Goal: Check status: Check status

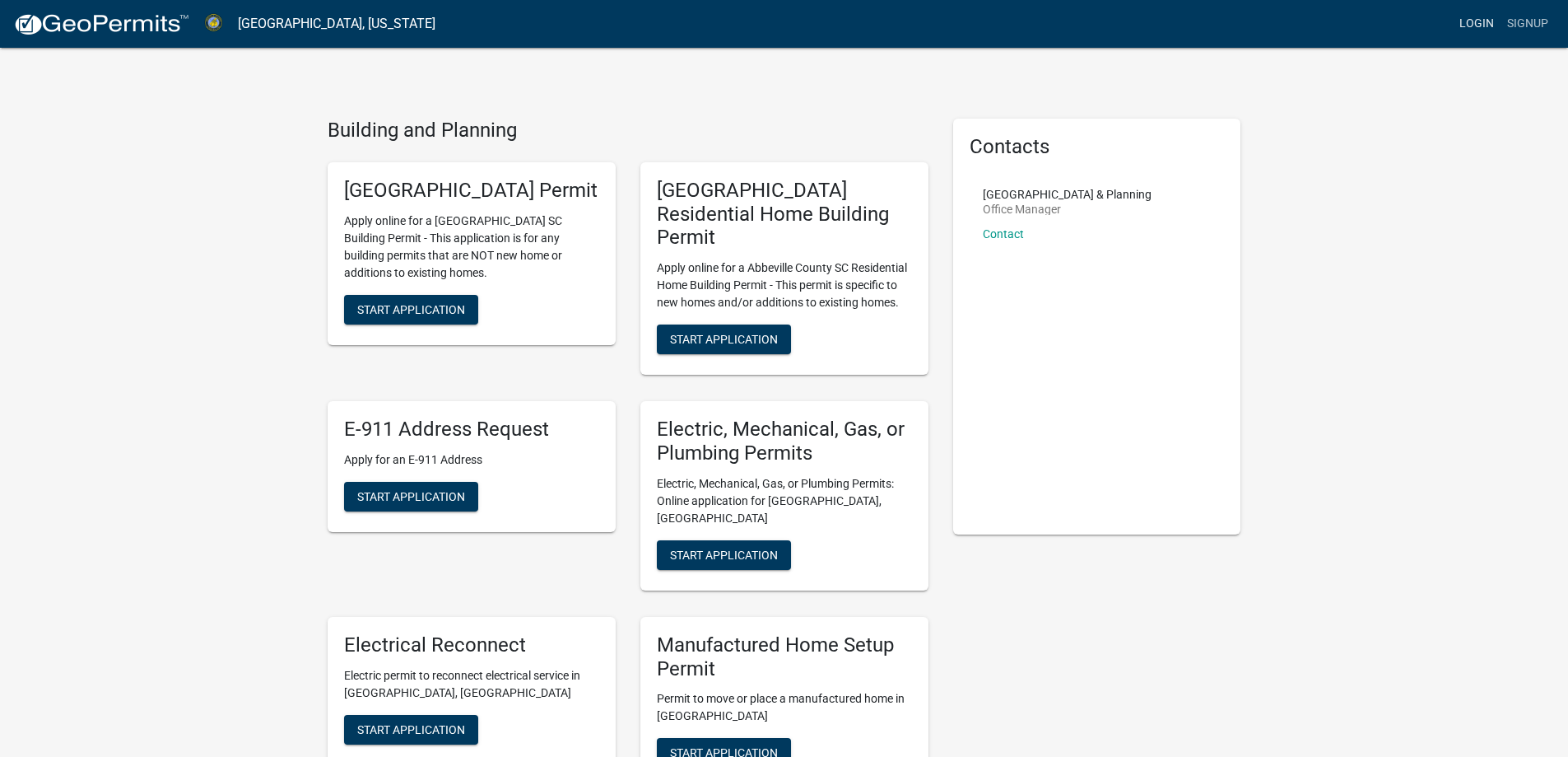
click at [1486, 24] on link "Login" at bounding box center [1477, 24] width 48 height 31
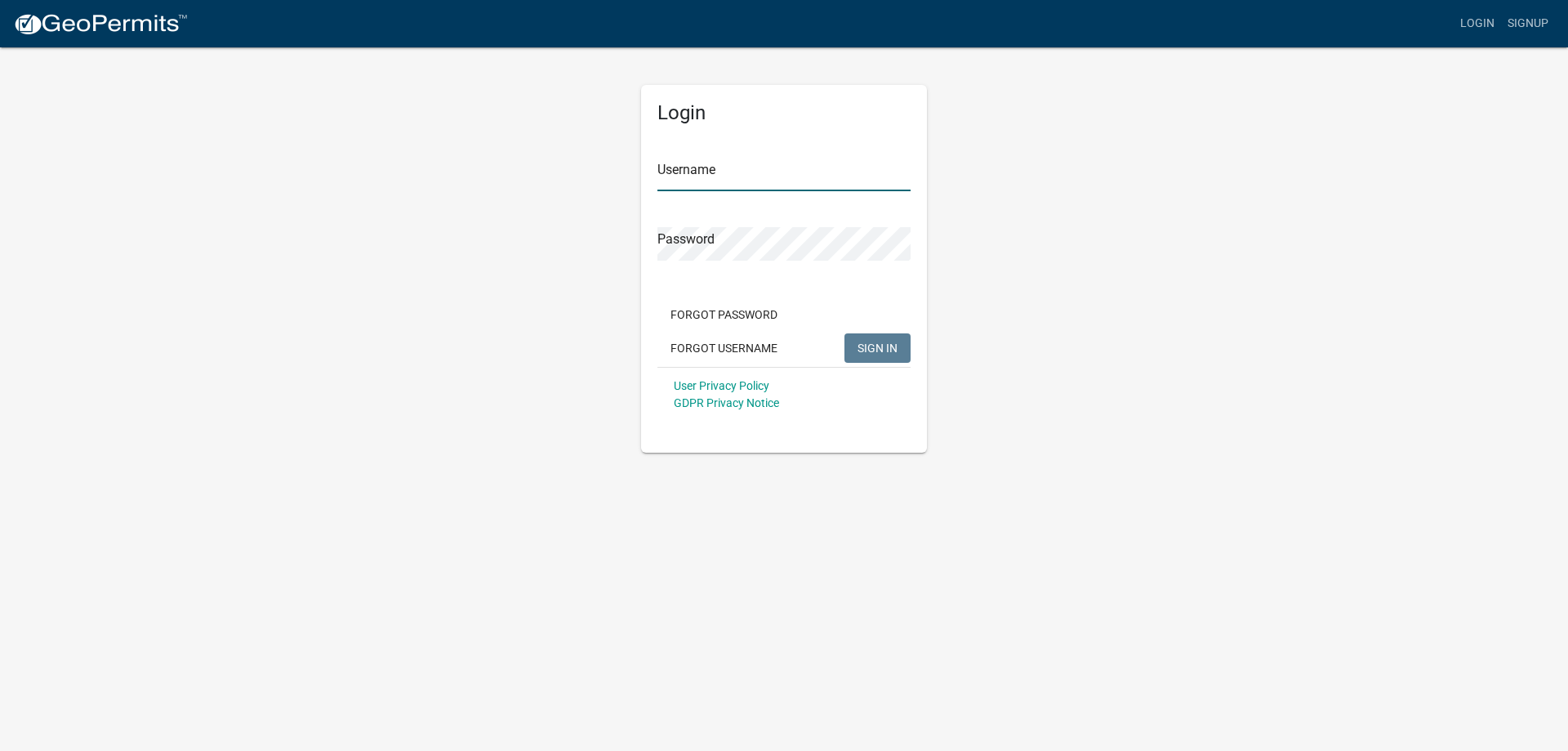
type input "[PERSON_NAME] Enterprises"
click at [884, 353] on span "SIGN IN" at bounding box center [877, 346] width 40 height 13
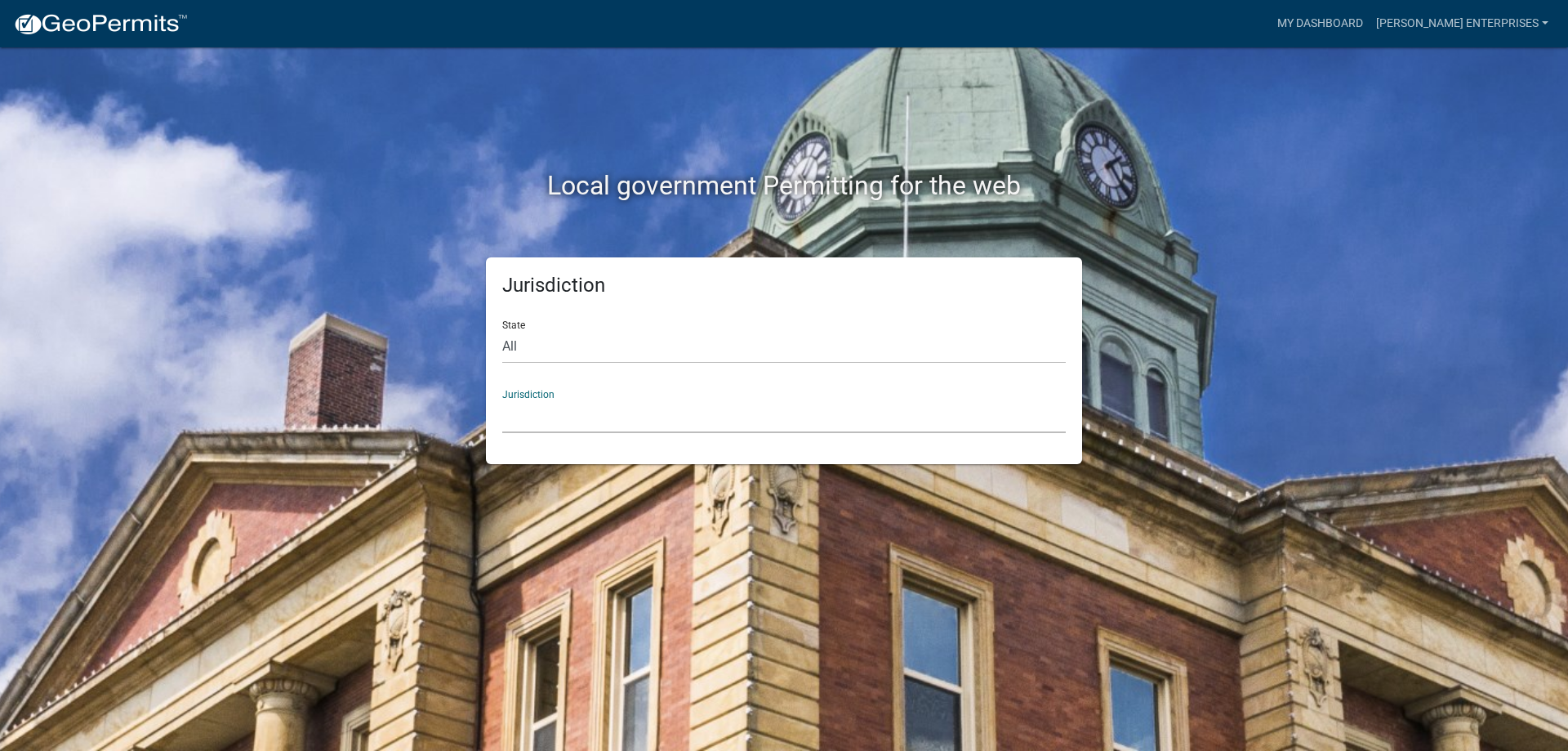
click at [567, 414] on select "Custer County, Colorado Carroll County, Georgia Cook County, Georgia Crawford C…" at bounding box center [784, 416] width 563 height 33
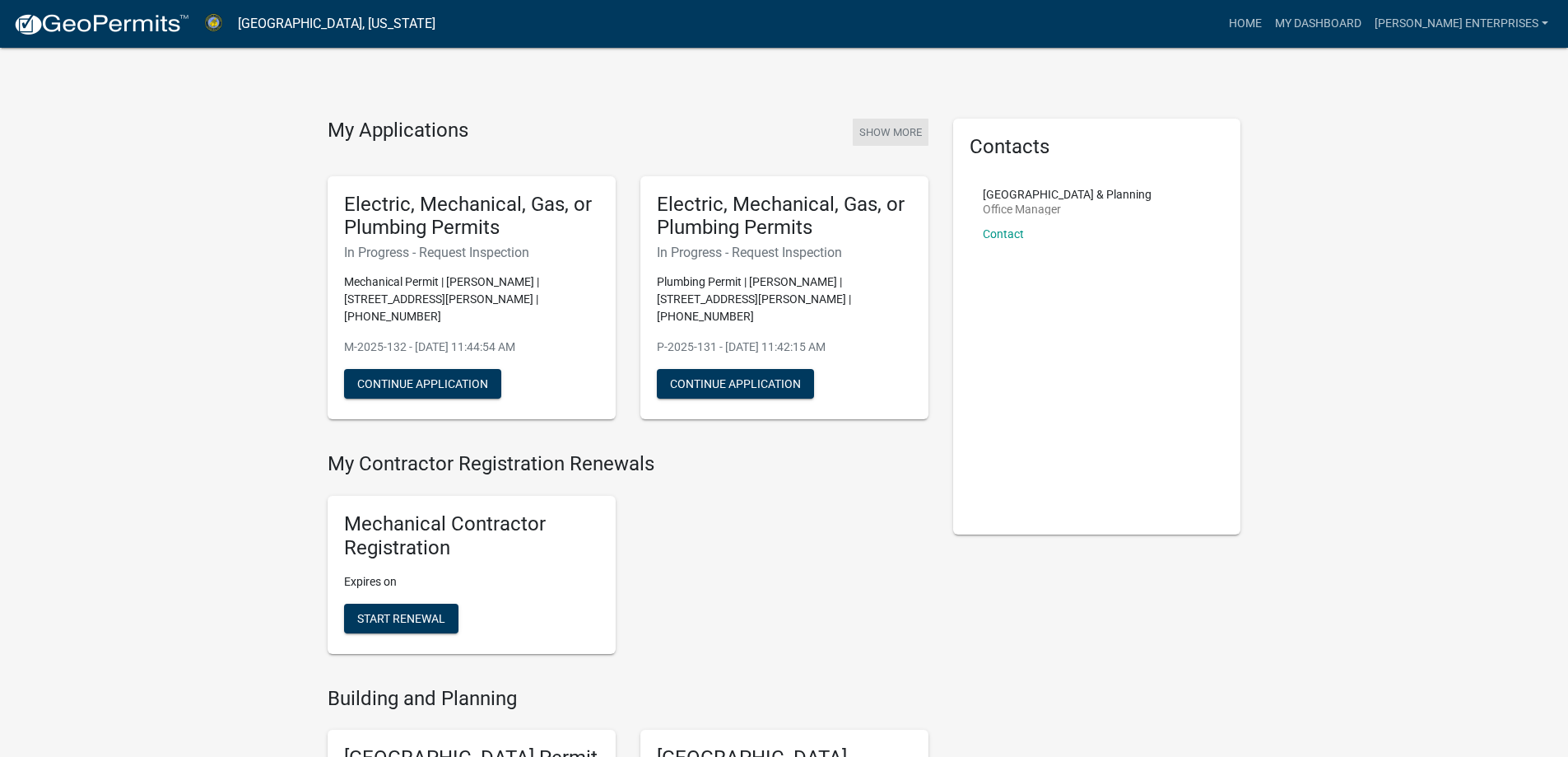
click at [881, 132] on button "Show More" at bounding box center [891, 132] width 76 height 28
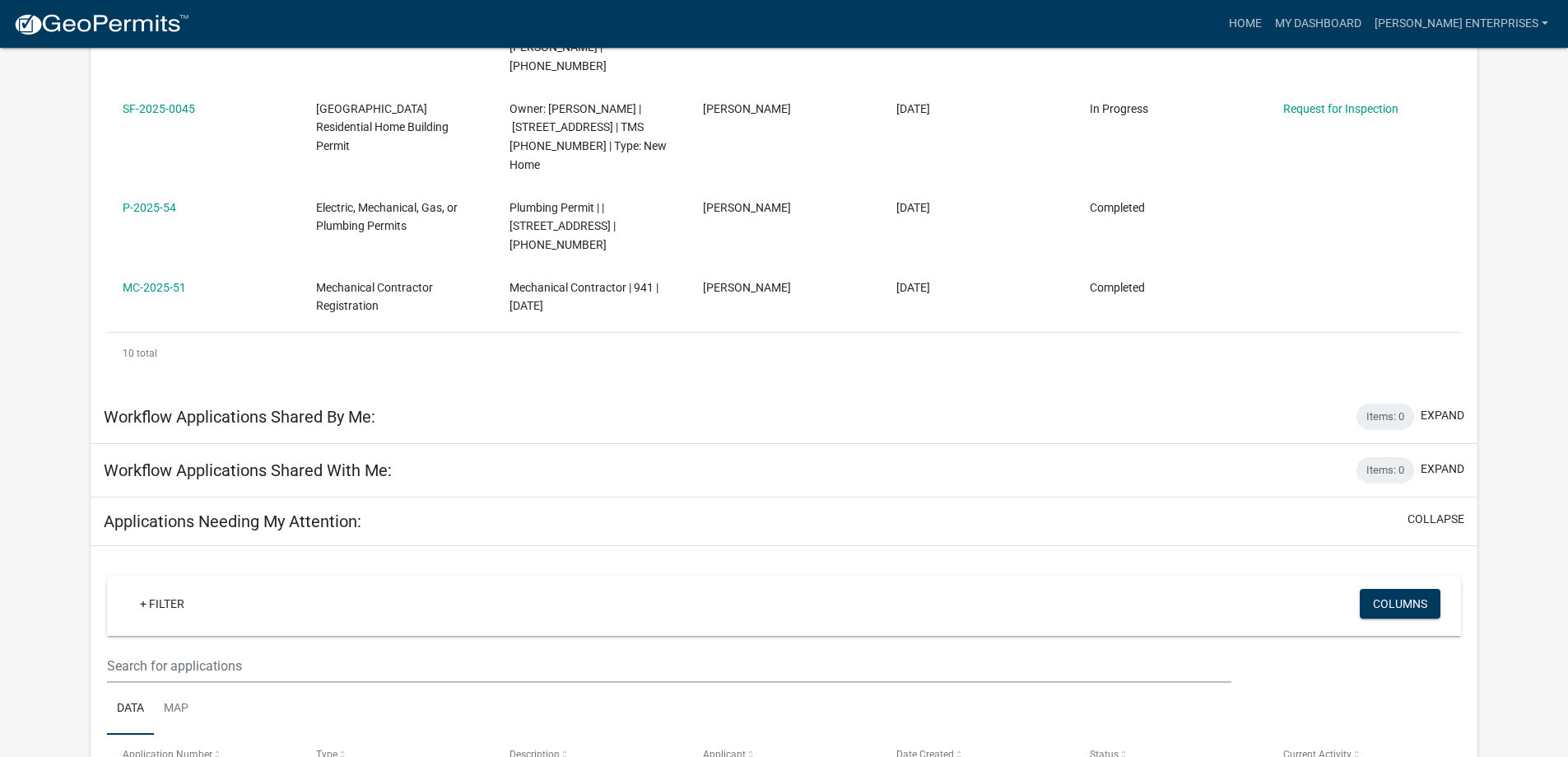
scroll to position [795, 0]
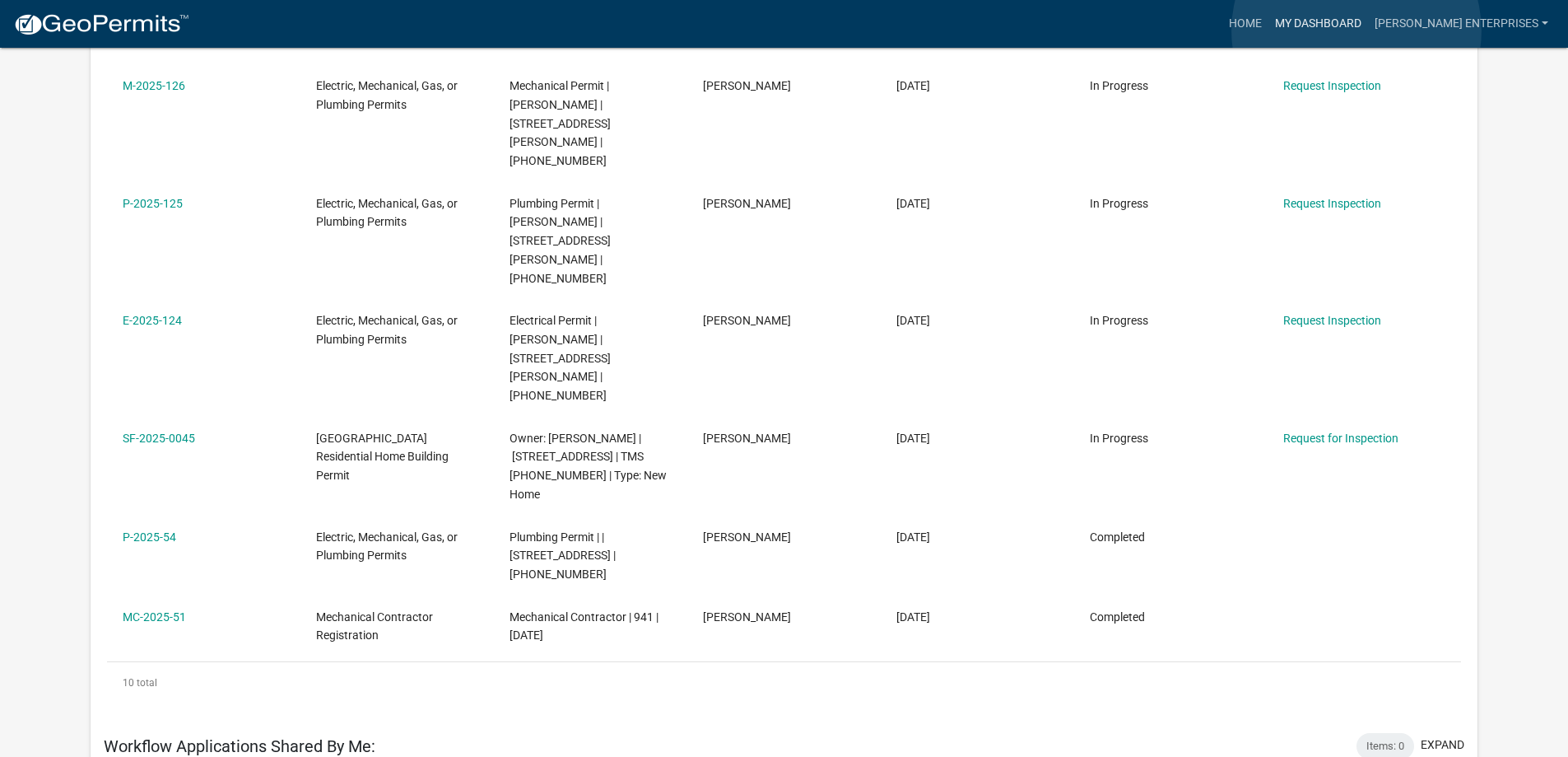
click at [1356, 30] on link "My Dashboard" at bounding box center [1319, 24] width 100 height 31
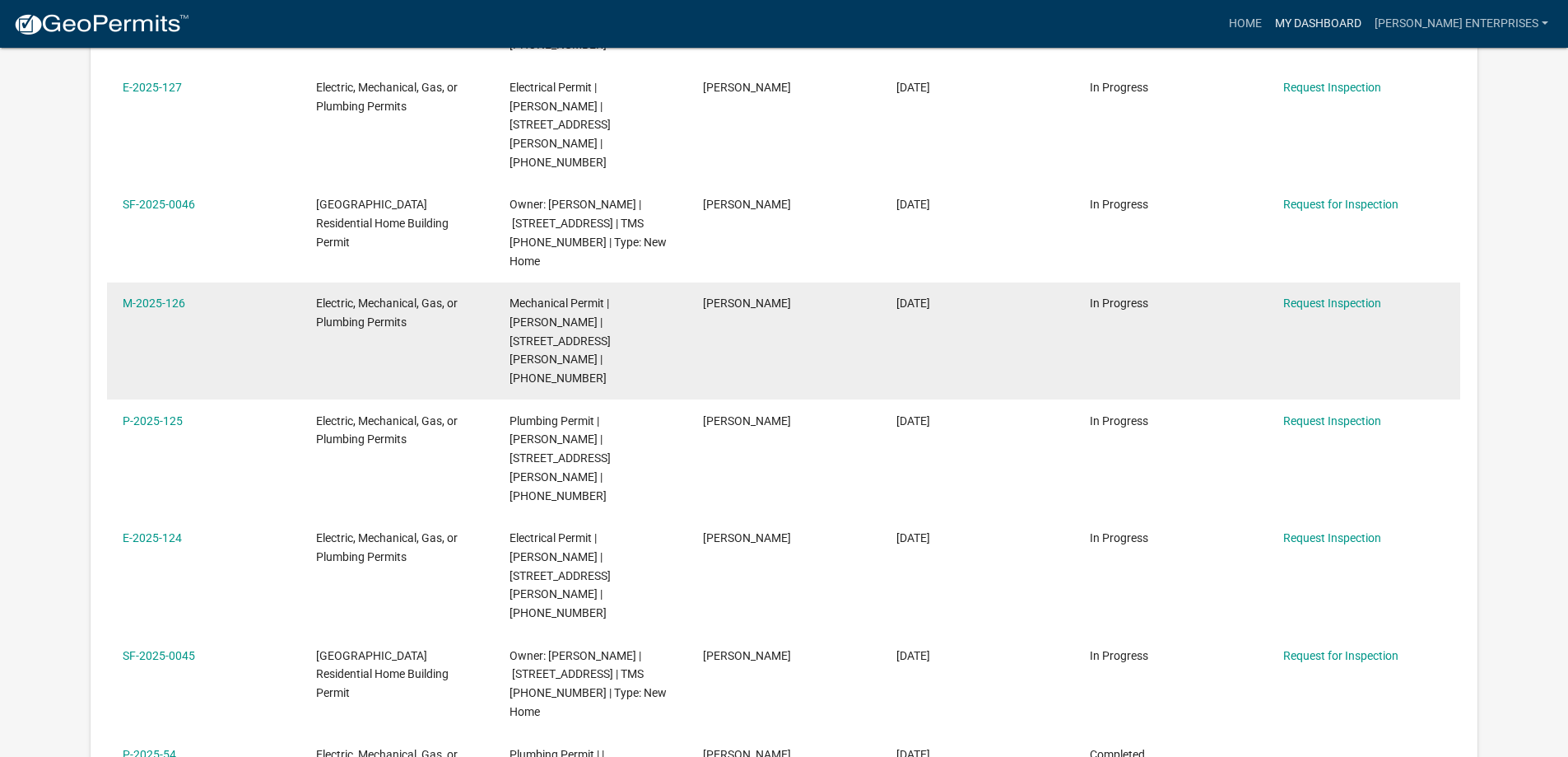
scroll to position [548, 0]
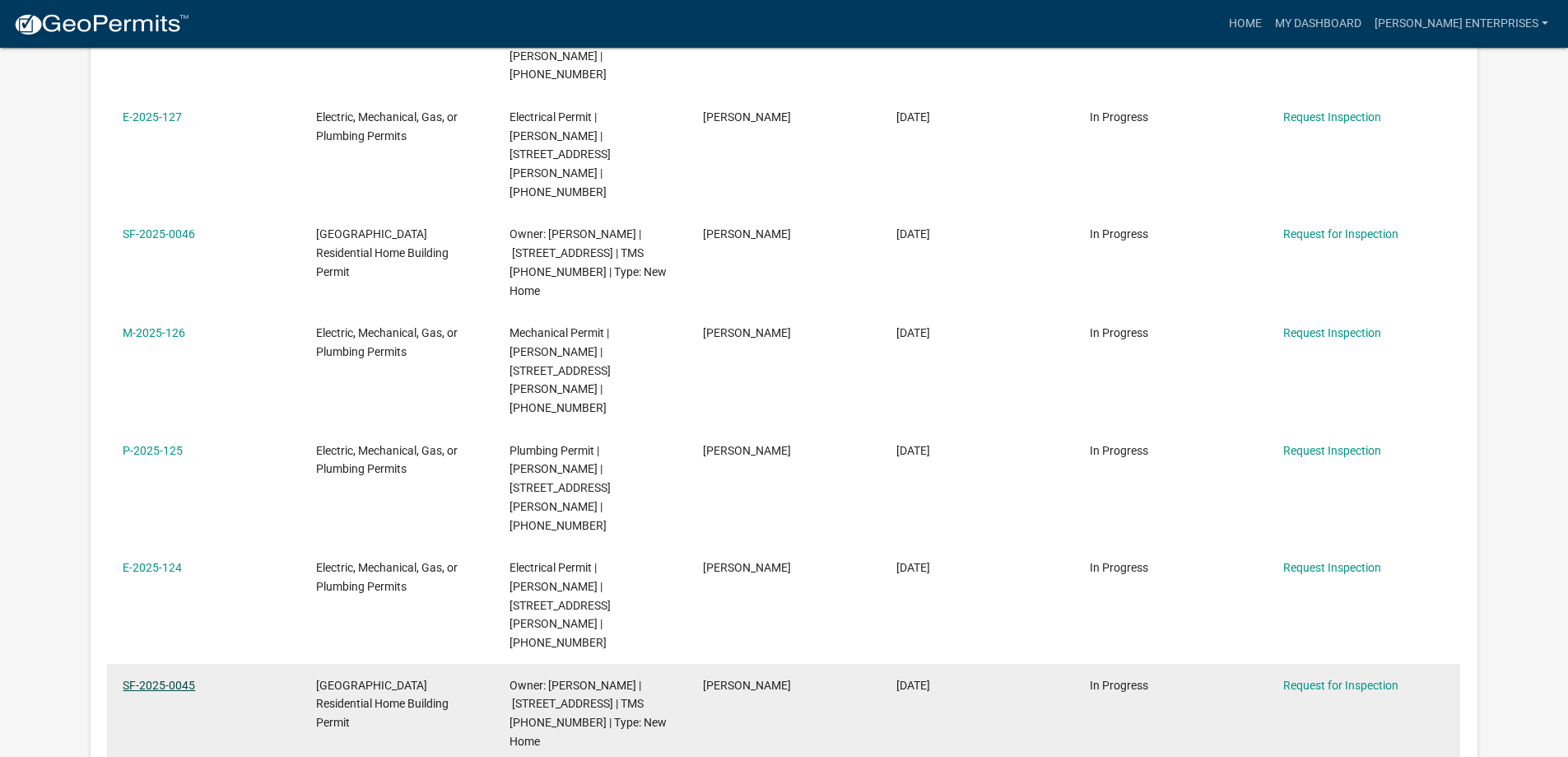
click at [169, 679] on link "SF-2025-0045" at bounding box center [159, 685] width 72 height 13
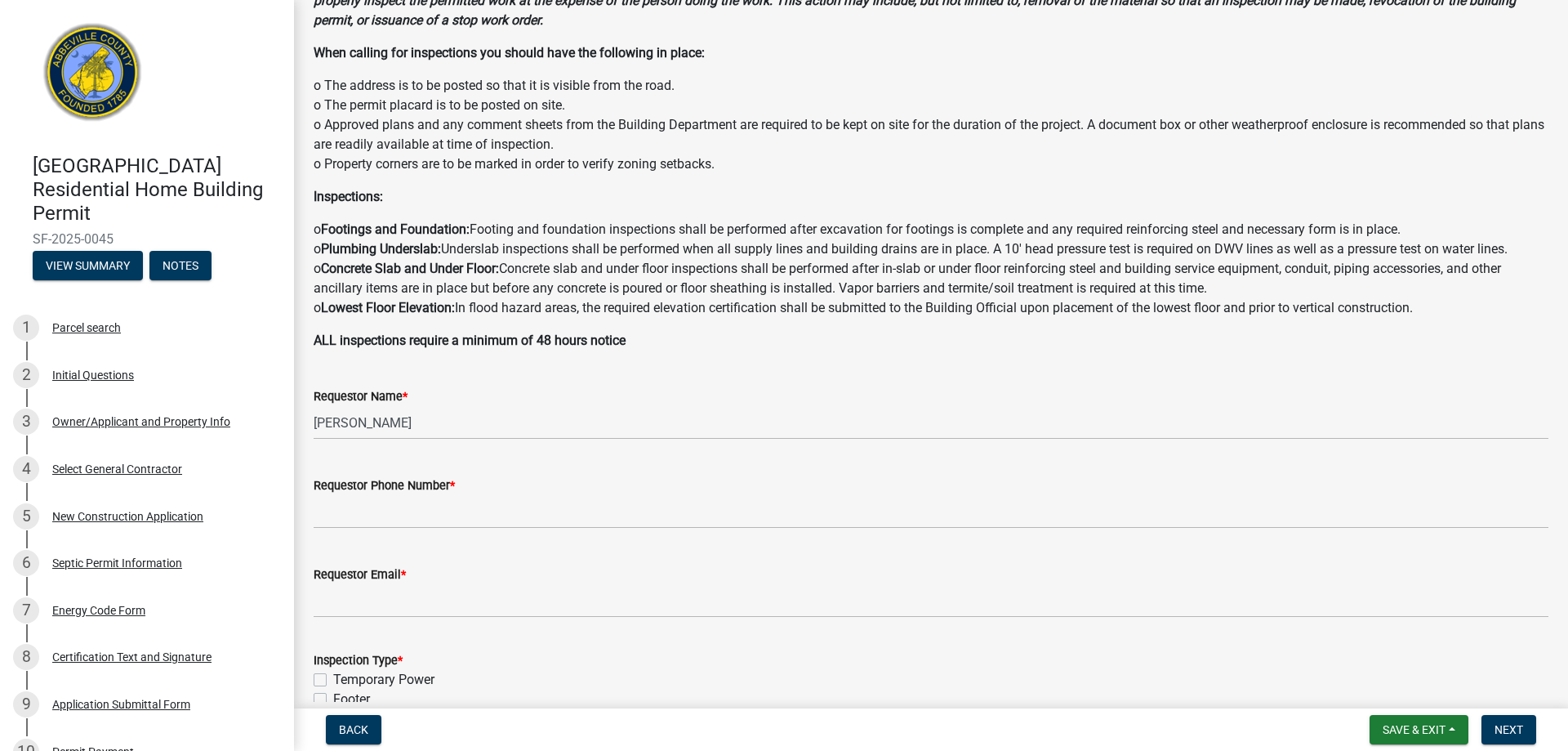
scroll to position [409, 0]
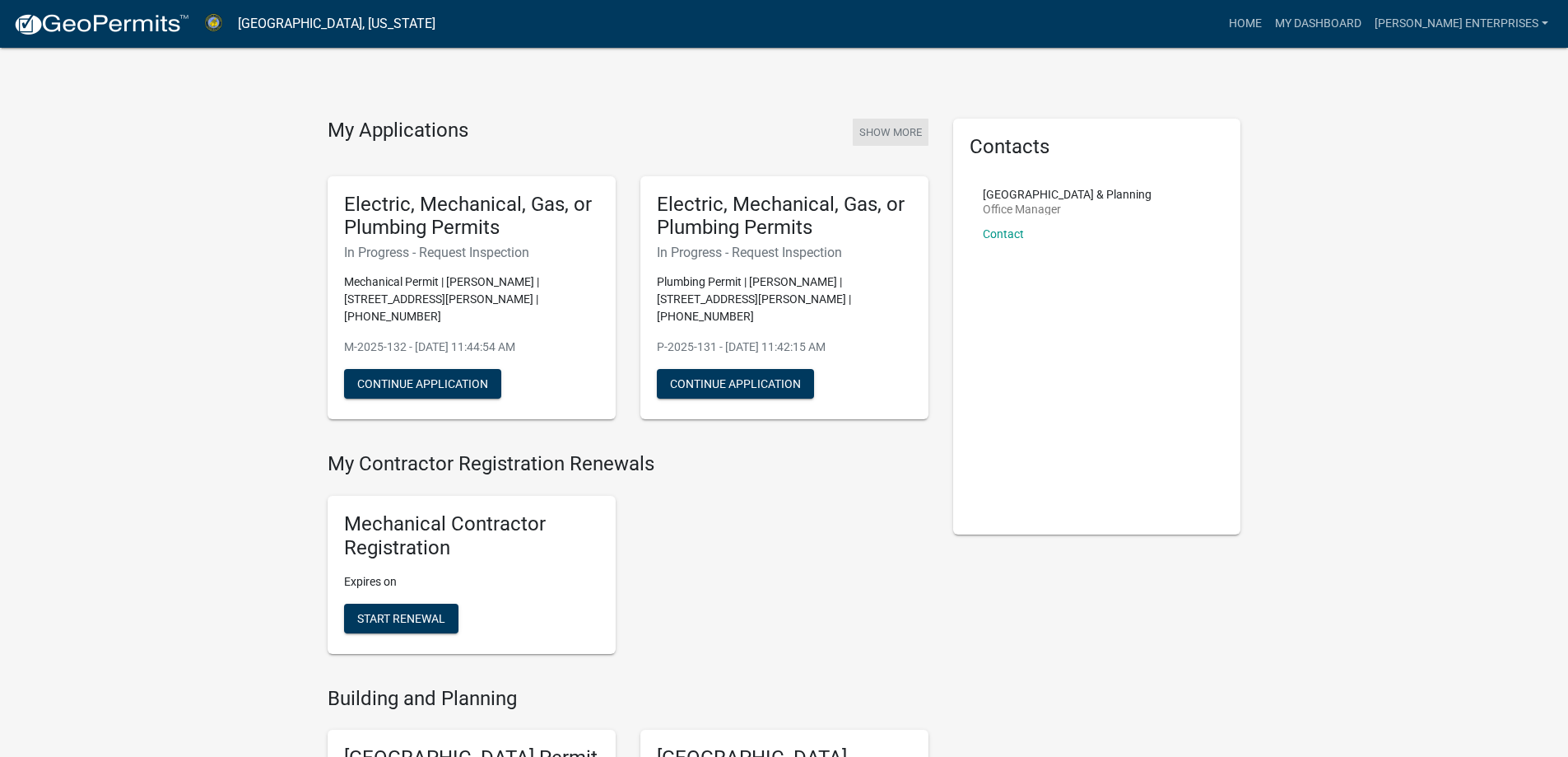
click at [890, 131] on button "Show More" at bounding box center [891, 132] width 76 height 28
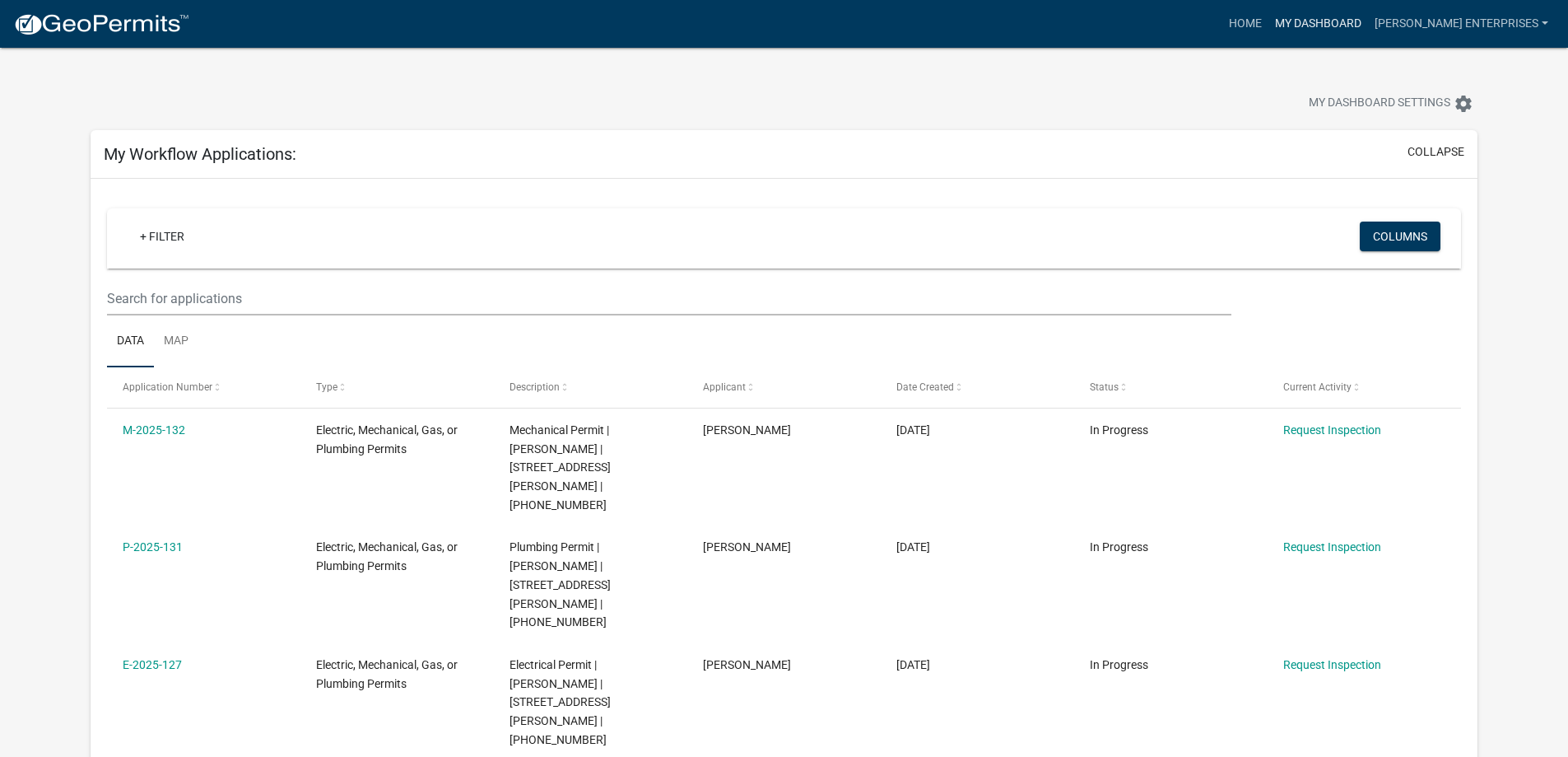
click at [1362, 32] on link "My Dashboard" at bounding box center [1319, 24] width 100 height 31
click at [1269, 22] on link "Home" at bounding box center [1245, 24] width 46 height 31
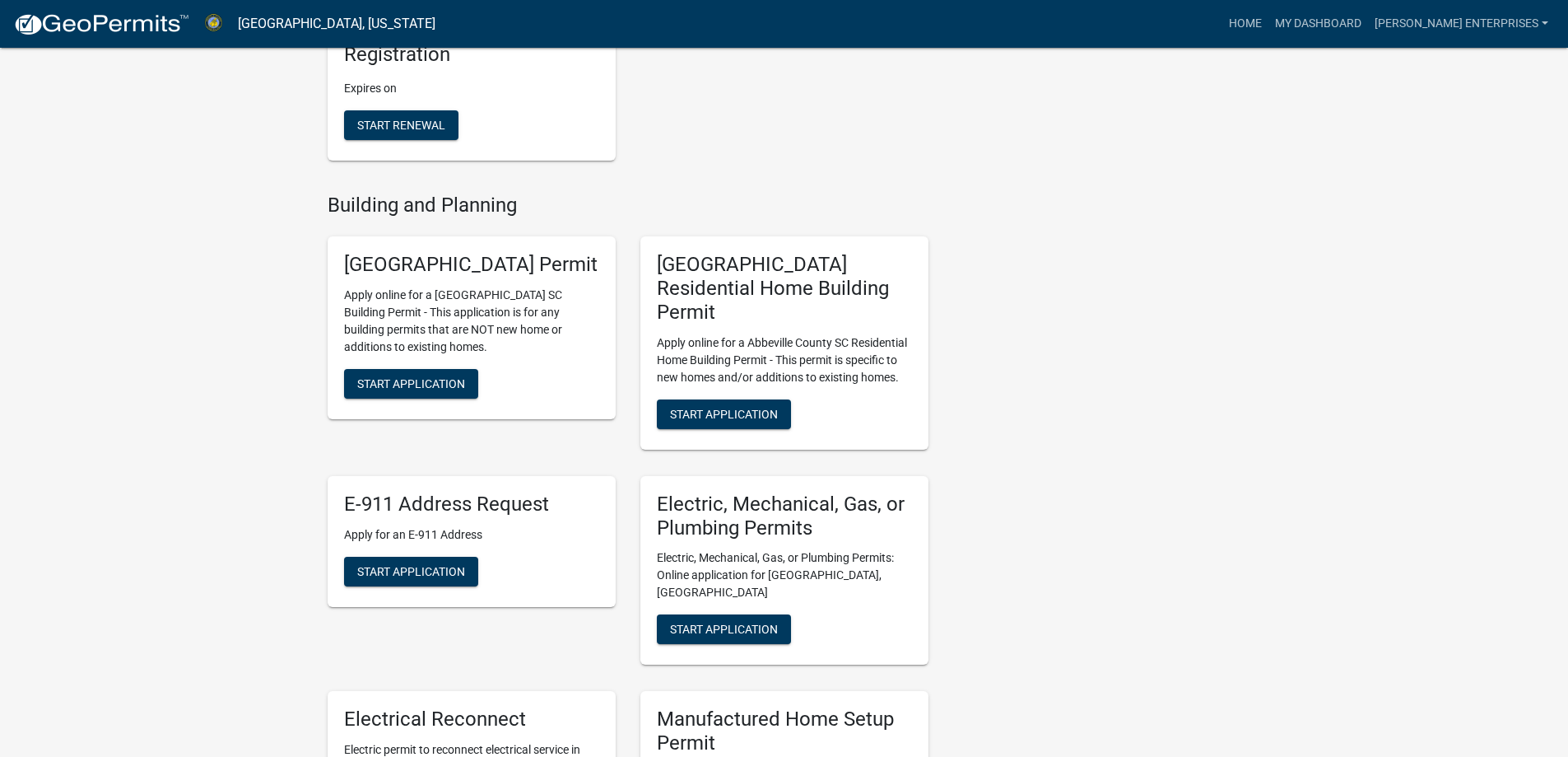
scroll to position [494, 0]
